Goal: Task Accomplishment & Management: Use online tool/utility

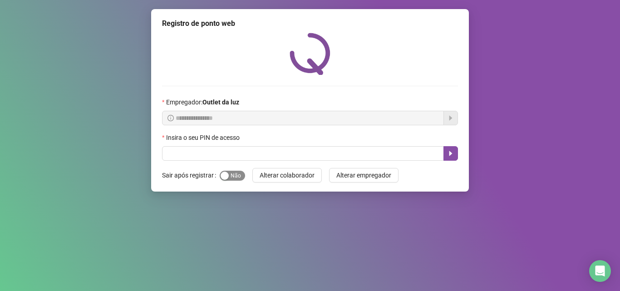
click at [224, 177] on div "button" at bounding box center [225, 176] width 8 height 8
drag, startPoint x: 215, startPoint y: 145, endPoint x: 217, endPoint y: 168, distance: 23.3
click at [215, 148] on div "Insira o seu PIN de acesso" at bounding box center [310, 147] width 296 height 28
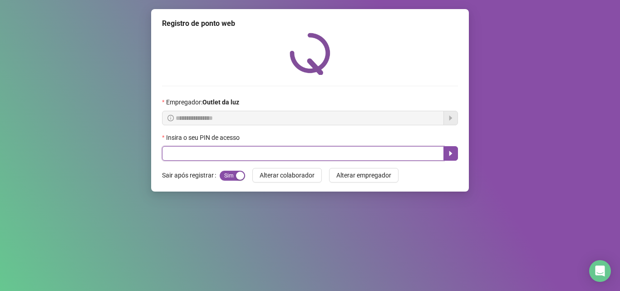
click at [226, 155] on input "text" at bounding box center [303, 153] width 282 height 15
type input "*****"
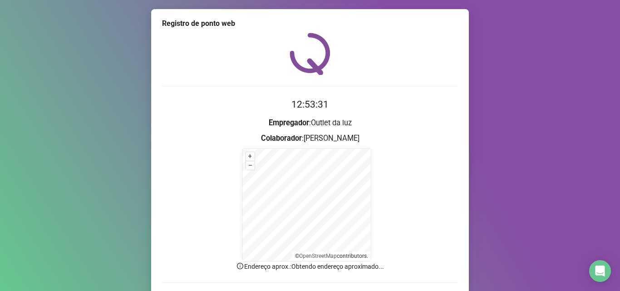
scroll to position [61, 0]
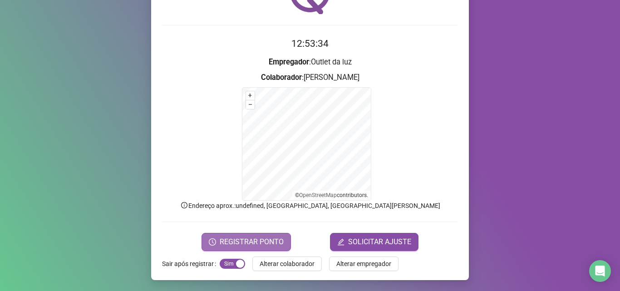
click at [229, 240] on span "REGISTRAR PONTO" at bounding box center [252, 242] width 64 height 11
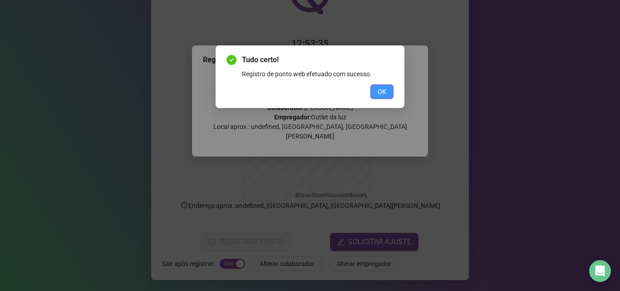
click at [377, 89] on button "OK" at bounding box center [381, 91] width 23 height 15
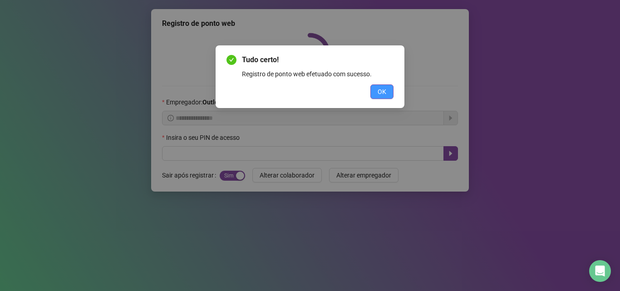
scroll to position [0, 0]
